Goal: Information Seeking & Learning: Learn about a topic

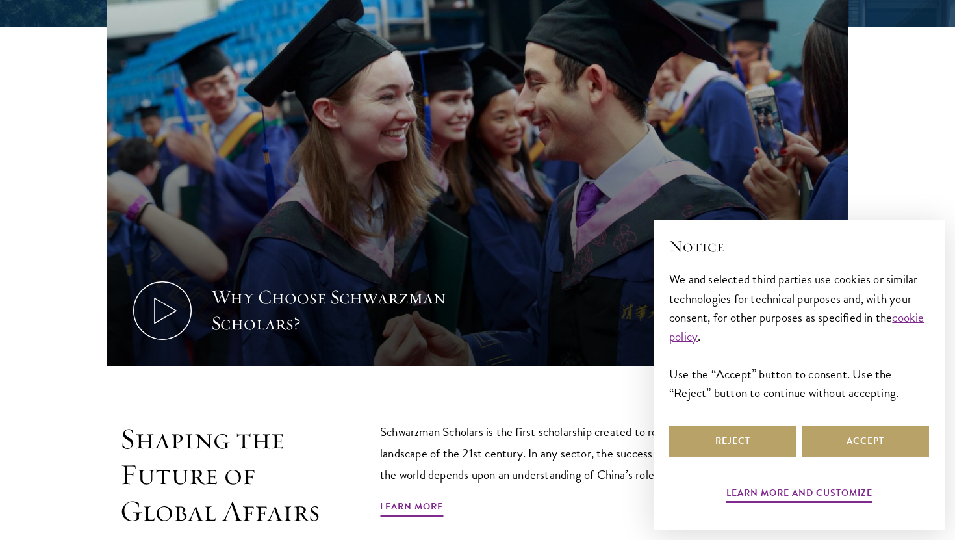
scroll to position [597, 0]
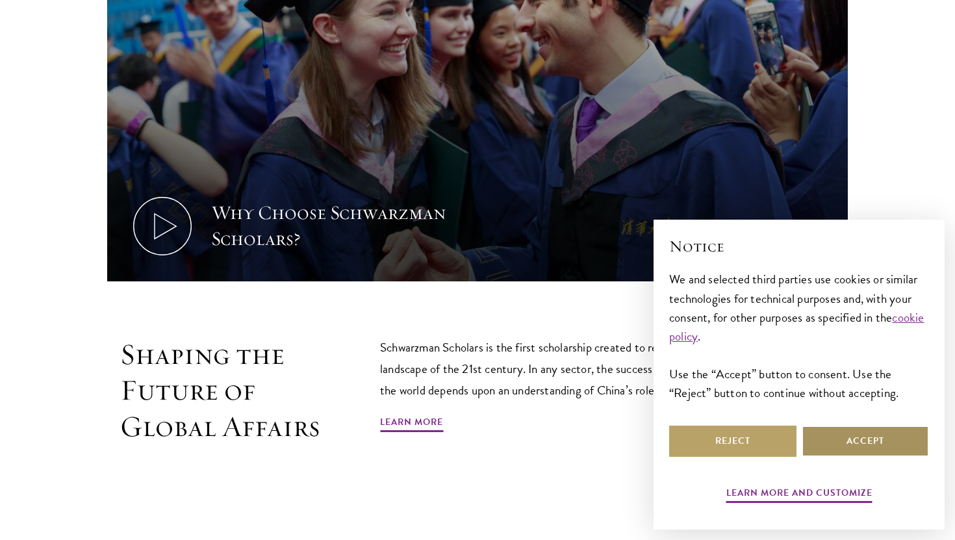
click at [828, 443] on button "Accept" at bounding box center [864, 440] width 127 height 31
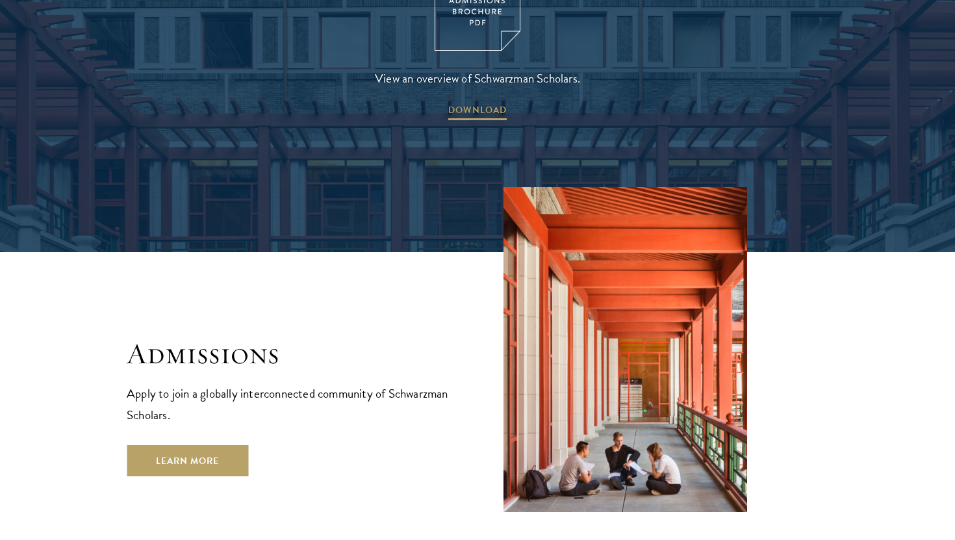
scroll to position [2185, 0]
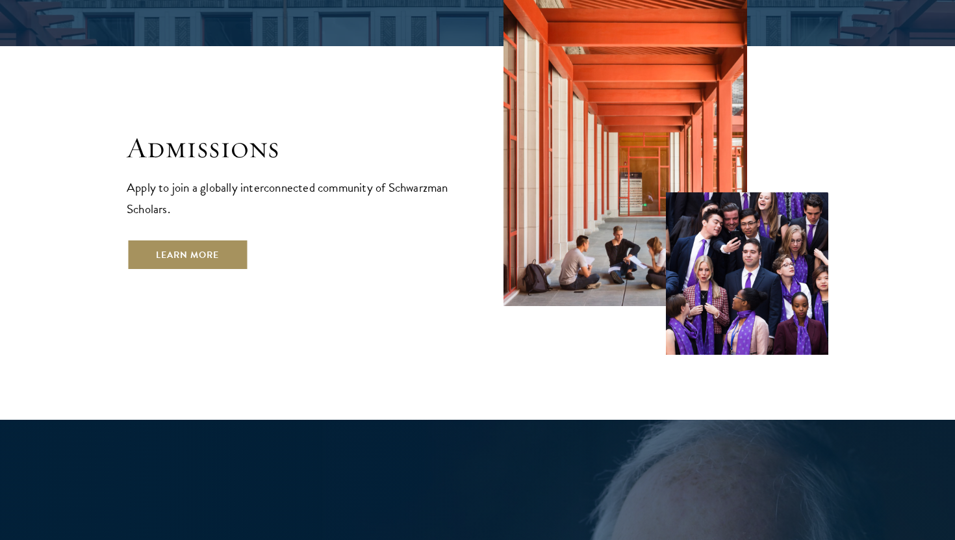
click at [175, 239] on link "Learn More" at bounding box center [187, 254] width 121 height 31
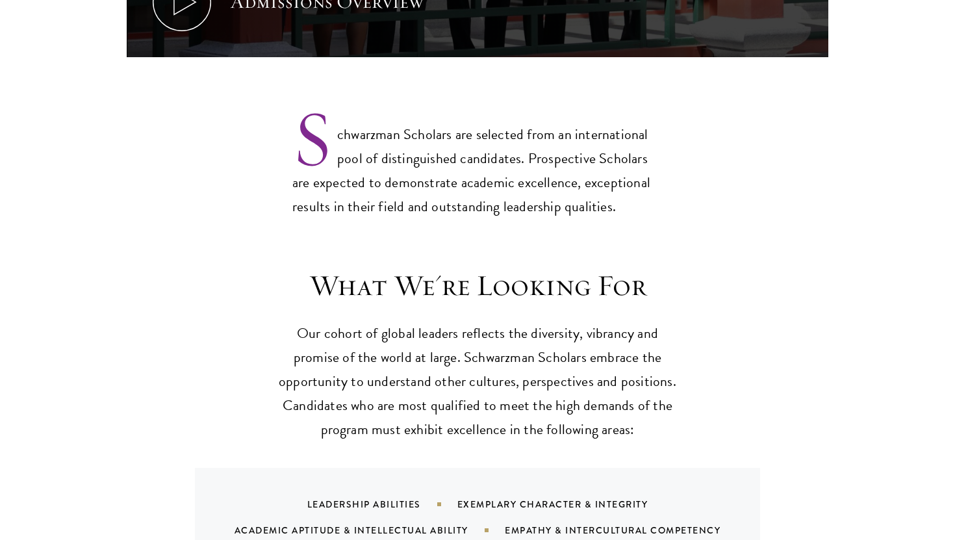
scroll to position [1140, 0]
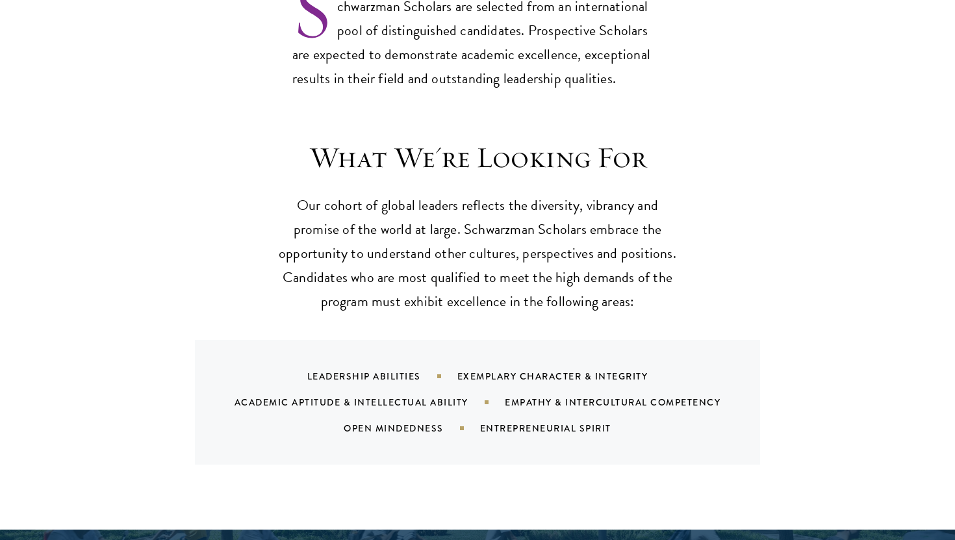
click at [729, 286] on div "What We're Looking For Our cohort of global leaders reflects the diversity, vib…" at bounding box center [477, 302] width 701 height 325
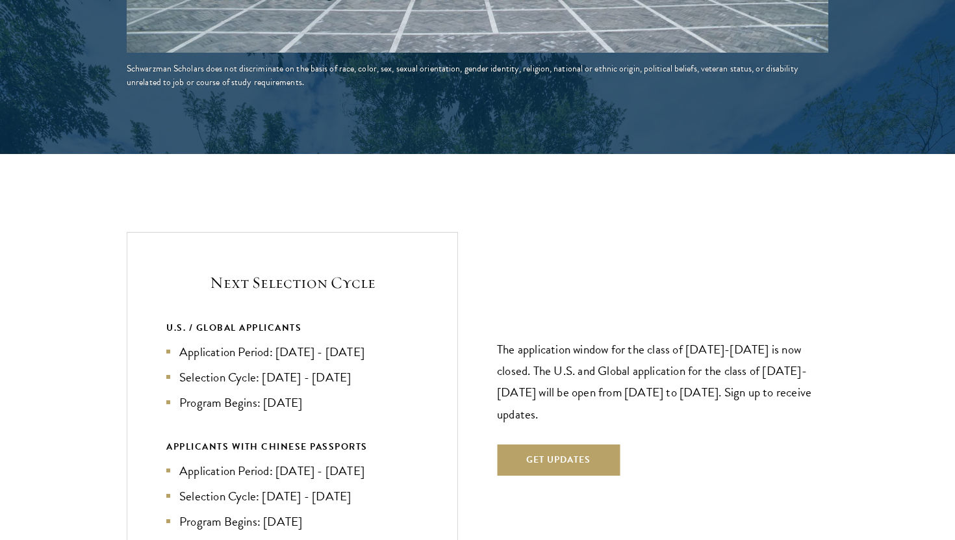
scroll to position [2619, 0]
